Goal: Information Seeking & Learning: Learn about a topic

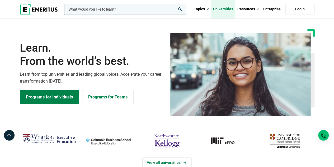
click at [222, 9] on link "Universities" at bounding box center [223, 9] width 24 height 19
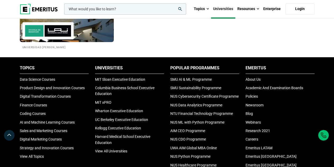
scroll to position [1110, 0]
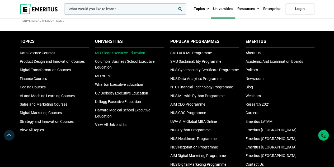
click at [119, 55] on link "MIT Sloan Executive Education" at bounding box center [120, 53] width 50 height 4
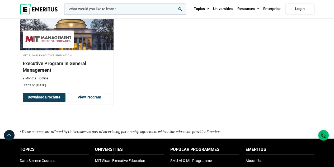
scroll to position [396, 0]
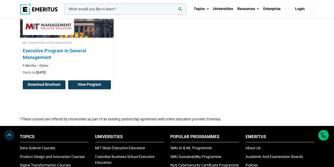
click at [82, 83] on link "View Program" at bounding box center [89, 84] width 43 height 9
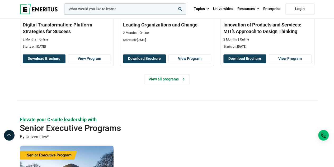
scroll to position [238, 0]
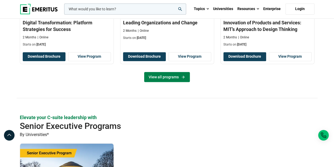
click at [172, 76] on link "View all programs" at bounding box center [167, 77] width 46 height 10
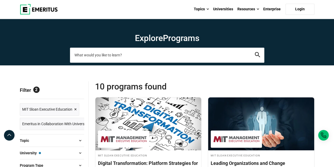
click at [120, 59] on input "search-page" at bounding box center [167, 55] width 195 height 15
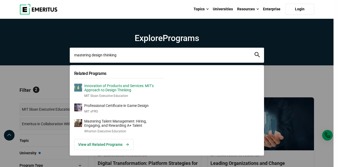
type input "mastering design thinking"
click at [120, 84] on p "Innovation of Products and Services: MIT’s Approach to Design Thinking" at bounding box center [124, 88] width 80 height 9
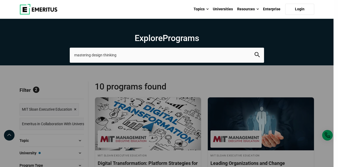
click at [70, 62] on div "mastering design thinking Related Programs Innovation of Products and Services:…" at bounding box center [167, 55] width 195 height 15
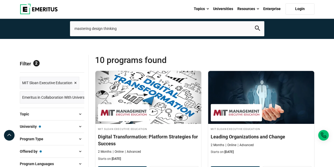
scroll to position [53, 0]
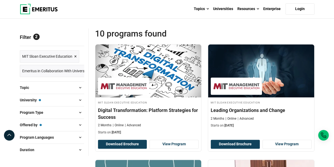
click at [80, 86] on span at bounding box center [80, 88] width 8 height 8
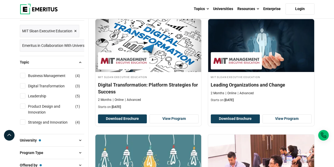
scroll to position [79, 0]
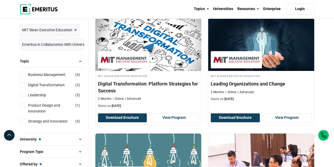
click at [23, 121] on input "Strategy and Innovation ( 4 )" at bounding box center [22, 120] width 5 height 5
checkbox input "true"
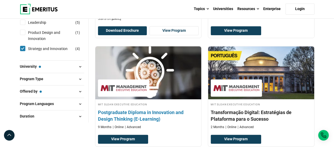
scroll to position [132, 0]
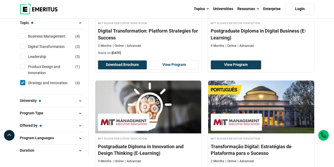
click at [24, 46] on input "Digital Transformation ( 3 )" at bounding box center [22, 46] width 5 height 5
checkbox input "true"
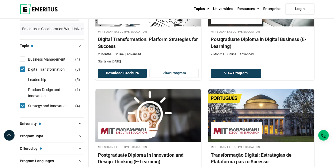
scroll to position [132, 0]
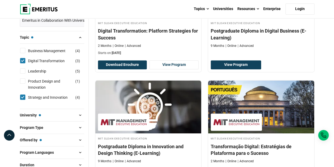
click at [23, 81] on input "Product Design and Innovation ( 1 )" at bounding box center [22, 80] width 5 height 5
checkbox input "true"
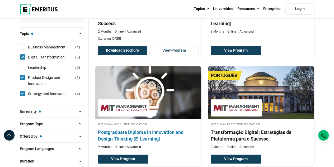
scroll to position [185, 0]
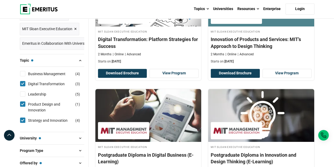
scroll to position [132, 0]
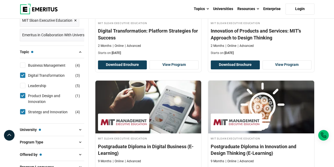
click at [22, 73] on input "Digital Transformation ( 3 )" at bounding box center [22, 74] width 5 height 5
checkbox input "false"
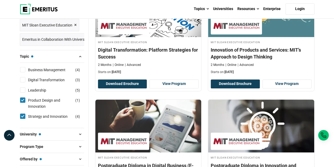
scroll to position [132, 0]
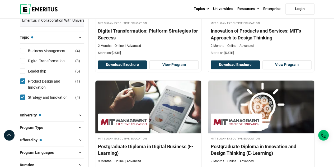
click at [21, 83] on div "Product Design and Innovation ( 1 )" at bounding box center [52, 84] width 64 height 12
click at [21, 81] on input "Product Design and Innovation ( 1 )" at bounding box center [22, 80] width 5 height 5
checkbox input "false"
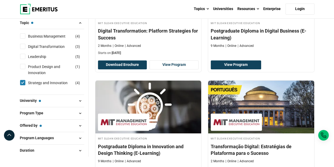
scroll to position [106, 0]
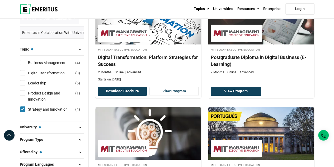
click at [20, 107] on input "Strategy and Innovation ( 4 )" at bounding box center [22, 108] width 5 height 5
checkbox input "false"
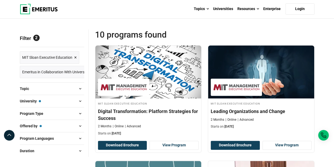
scroll to position [53, 0]
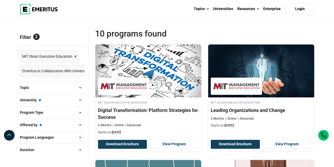
click at [84, 85] on div "Filter 2 Reset all × MIT [PERSON_NAME] Executive Education × Emeritus in Collab…" at bounding box center [54, 92] width 69 height 128
click at [80, 86] on span at bounding box center [80, 88] width 8 height 8
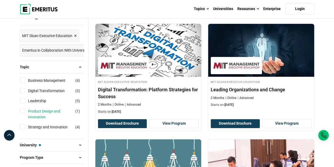
scroll to position [106, 0]
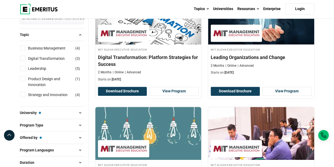
click at [22, 47] on input "Business Management ( 4 )" at bounding box center [22, 47] width 5 height 5
checkbox input "true"
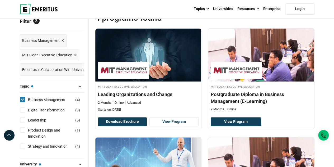
scroll to position [79, 0]
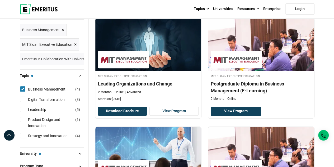
click at [22, 86] on input "Business Management ( 4 )" at bounding box center [22, 88] width 5 height 5
checkbox input "false"
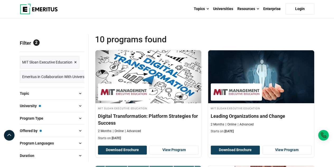
scroll to position [79, 0]
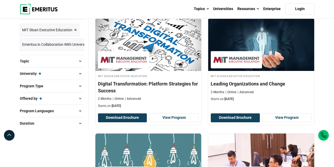
click at [79, 62] on span at bounding box center [80, 61] width 8 height 8
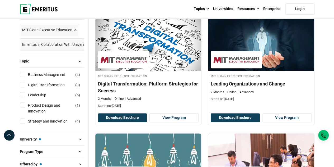
click at [22, 85] on input "Digital Transformation ( 3 )" at bounding box center [22, 84] width 5 height 5
checkbox input "true"
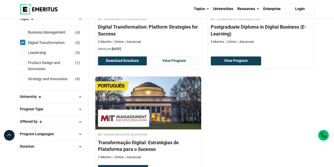
scroll to position [106, 0]
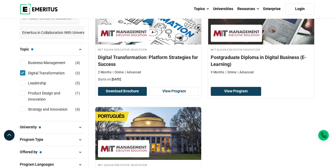
click at [21, 72] on input "Digital Transformation ( 3 )" at bounding box center [22, 72] width 5 height 5
checkbox input "false"
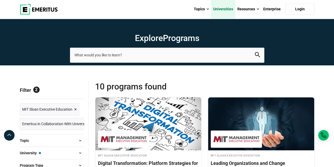
click at [217, 9] on link "Universities" at bounding box center [223, 9] width 24 height 19
click at [222, 9] on link "Universities" at bounding box center [223, 9] width 24 height 19
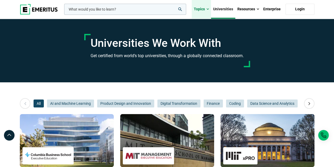
drag, startPoint x: 0, startPoint y: 0, endPoint x: 205, endPoint y: 9, distance: 205.3
click at [205, 9] on link "Topics" at bounding box center [201, 9] width 19 height 19
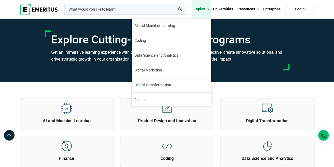
click at [203, 10] on link "Topics" at bounding box center [201, 9] width 19 height 19
click at [207, 10] on span at bounding box center [208, 9] width 2 height 5
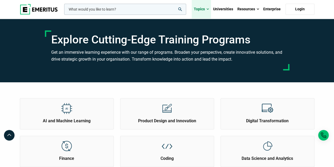
click at [208, 10] on span at bounding box center [208, 9] width 2 height 5
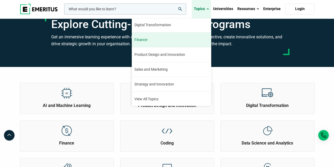
scroll to position [53, 0]
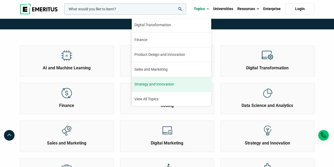
click at [160, 84] on span "Strategy and Innovation" at bounding box center [155, 84] width 40 height 6
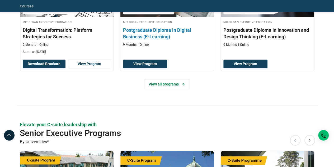
scroll to position [211, 0]
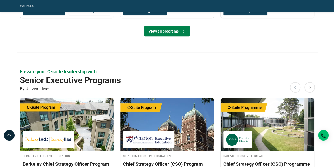
click at [164, 36] on link "View all programs" at bounding box center [167, 31] width 46 height 10
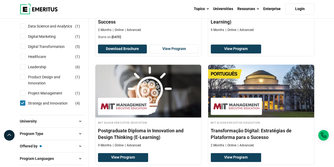
scroll to position [159, 0]
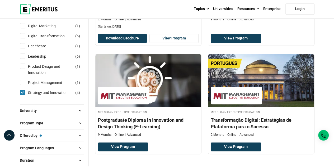
click at [24, 92] on input "Strategy and Innovation ( 4 )" at bounding box center [22, 92] width 5 height 5
checkbox input "false"
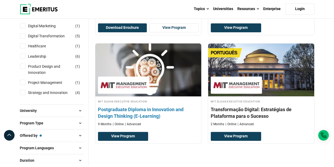
scroll to position [53, 0]
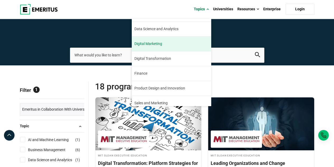
scroll to position [53, 0]
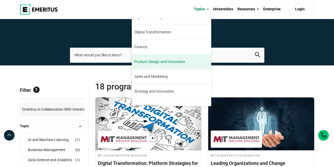
click at [169, 61] on span "Product Design and Innovation" at bounding box center [160, 62] width 51 height 6
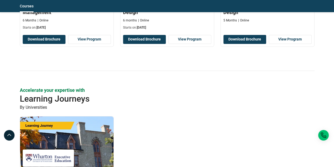
scroll to position [902, 0]
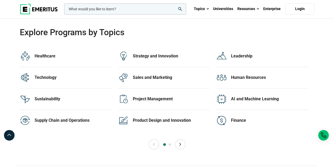
scroll to position [1084, 0]
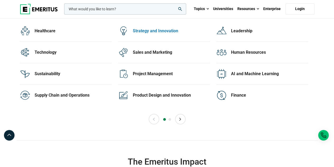
click at [156, 28] on div "Strategy and Innovation" at bounding box center [171, 31] width 77 height 6
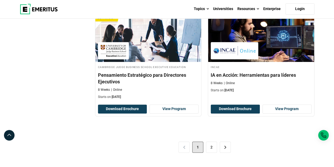
scroll to position [1110, 0]
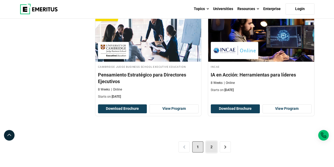
click at [211, 141] on link "2" at bounding box center [211, 146] width 11 height 11
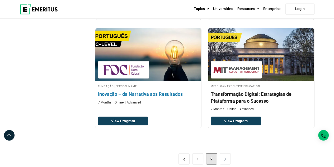
scroll to position [370, 0]
